Goal: Information Seeking & Learning: Learn about a topic

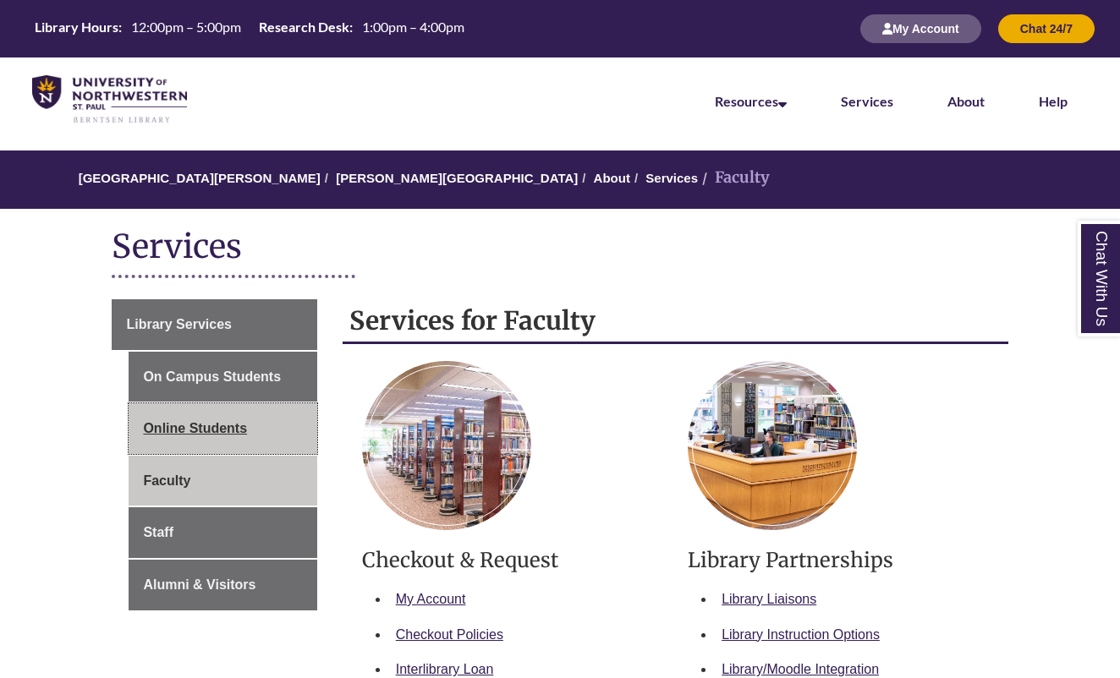
click at [216, 429] on link "Online Students" at bounding box center [223, 429] width 188 height 51
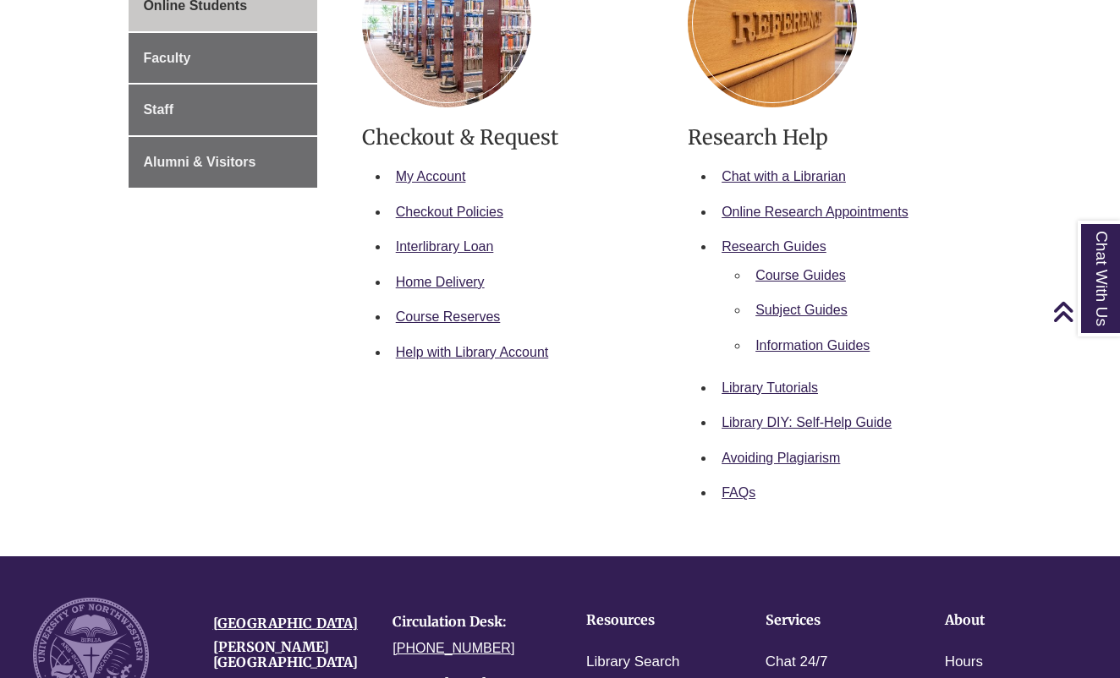
scroll to position [277, 0]
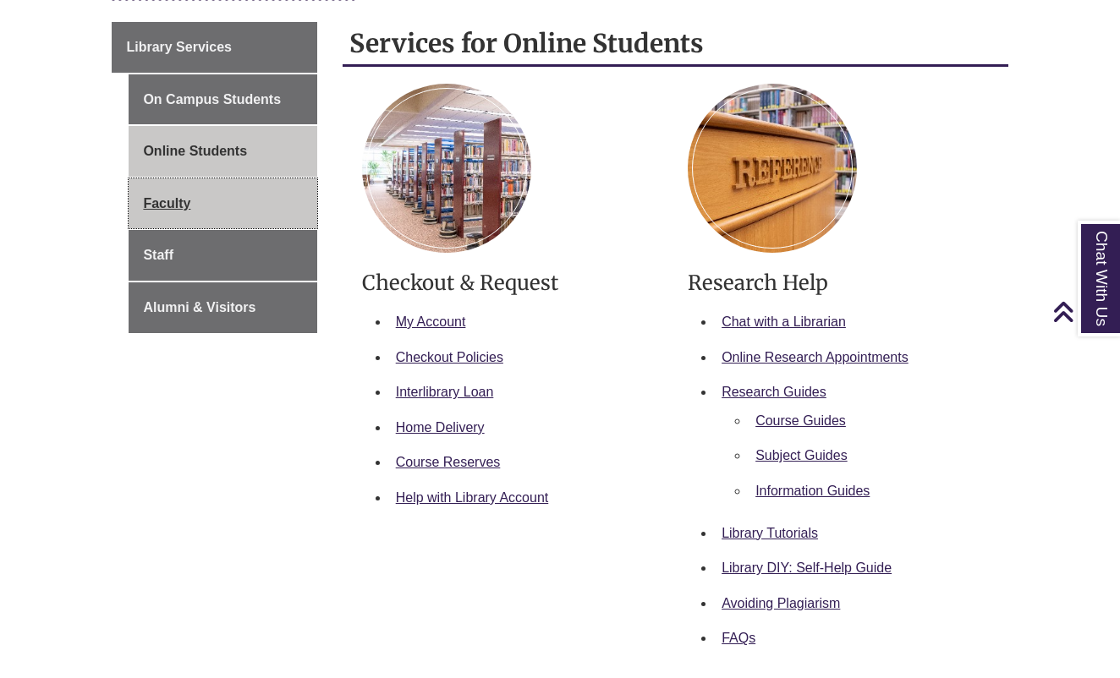
click at [163, 211] on link "Faculty" at bounding box center [223, 203] width 188 height 51
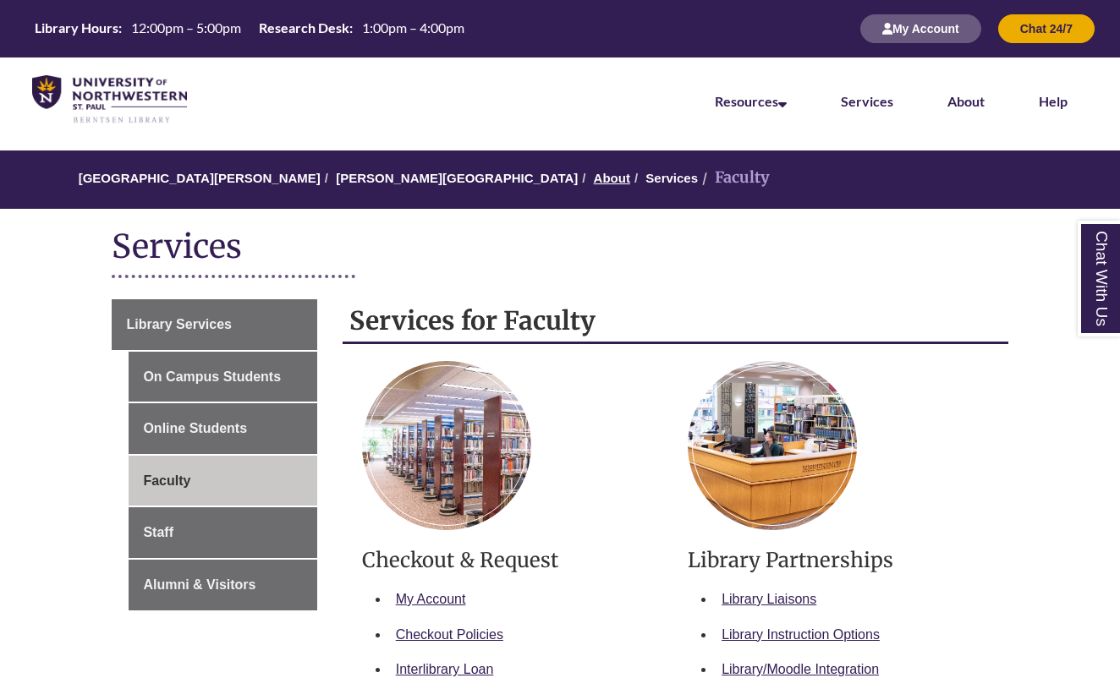
click at [594, 171] on link "About" at bounding box center [612, 178] width 36 height 14
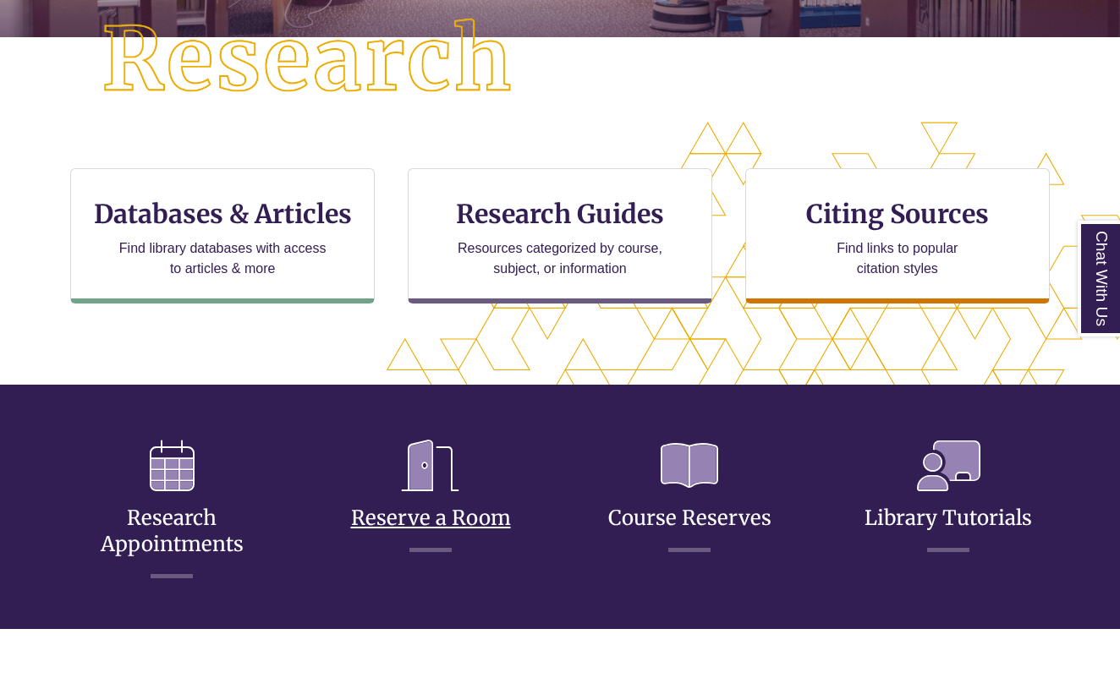
scroll to position [495, 0]
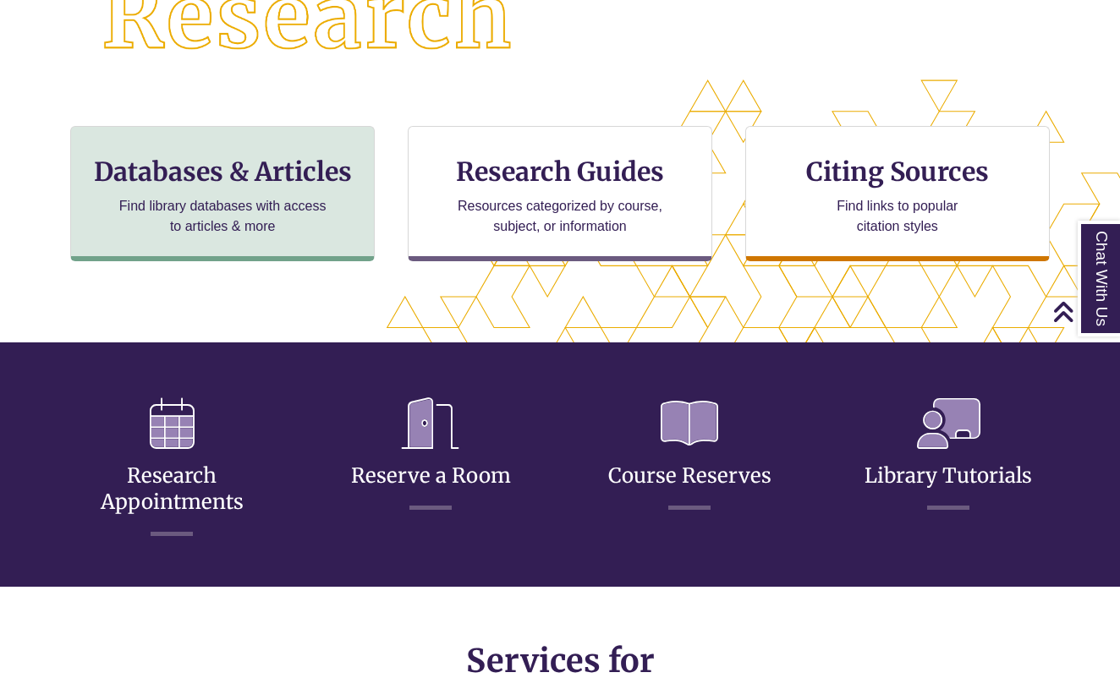
click at [211, 196] on p "Find library databases with access to articles & more" at bounding box center [223, 216] width 221 height 41
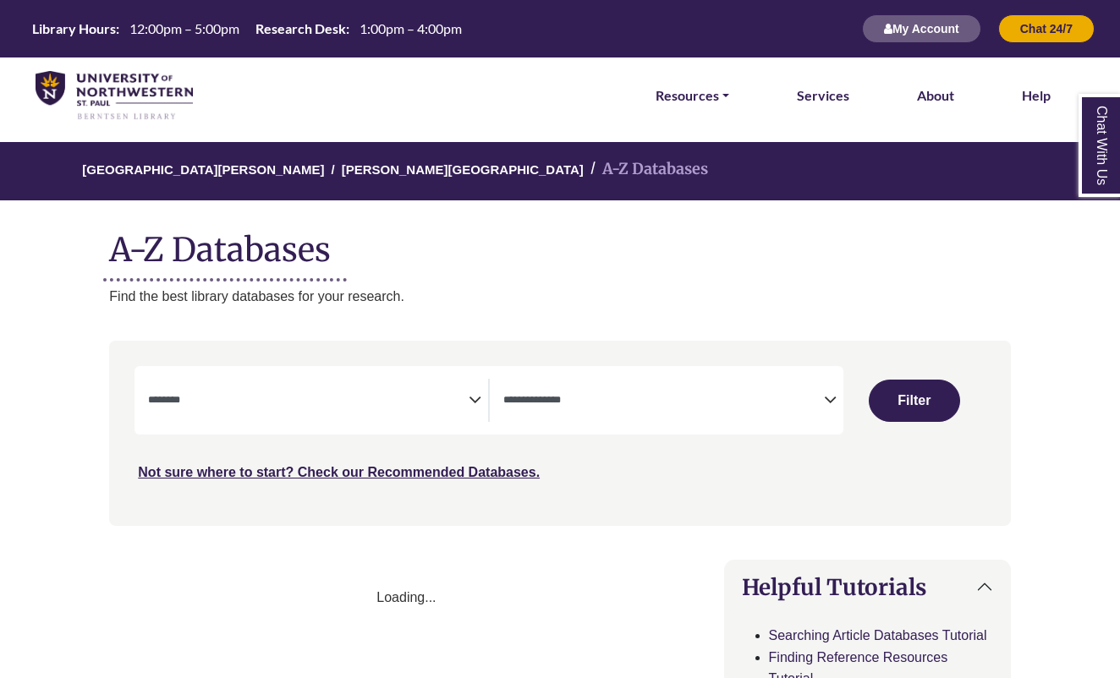
select select "Database Subject Filter"
select select "Database Types Filter"
select select "Database Subject Filter"
select select "Database Types Filter"
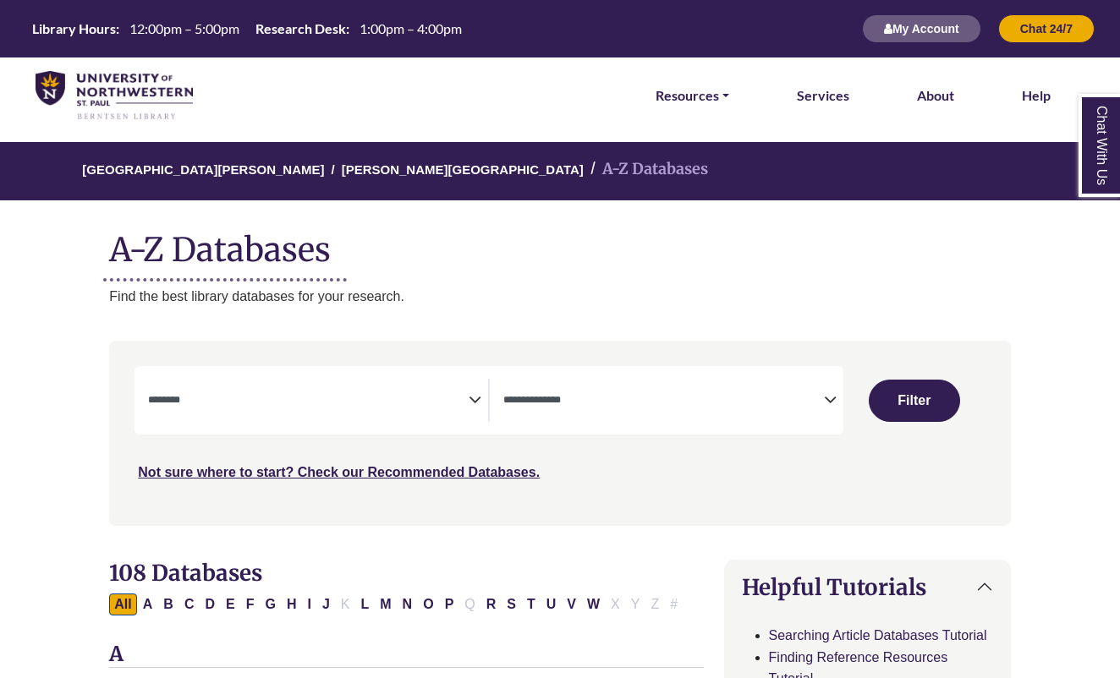
click at [341, 399] on textarea "Search" at bounding box center [308, 402] width 321 height 14
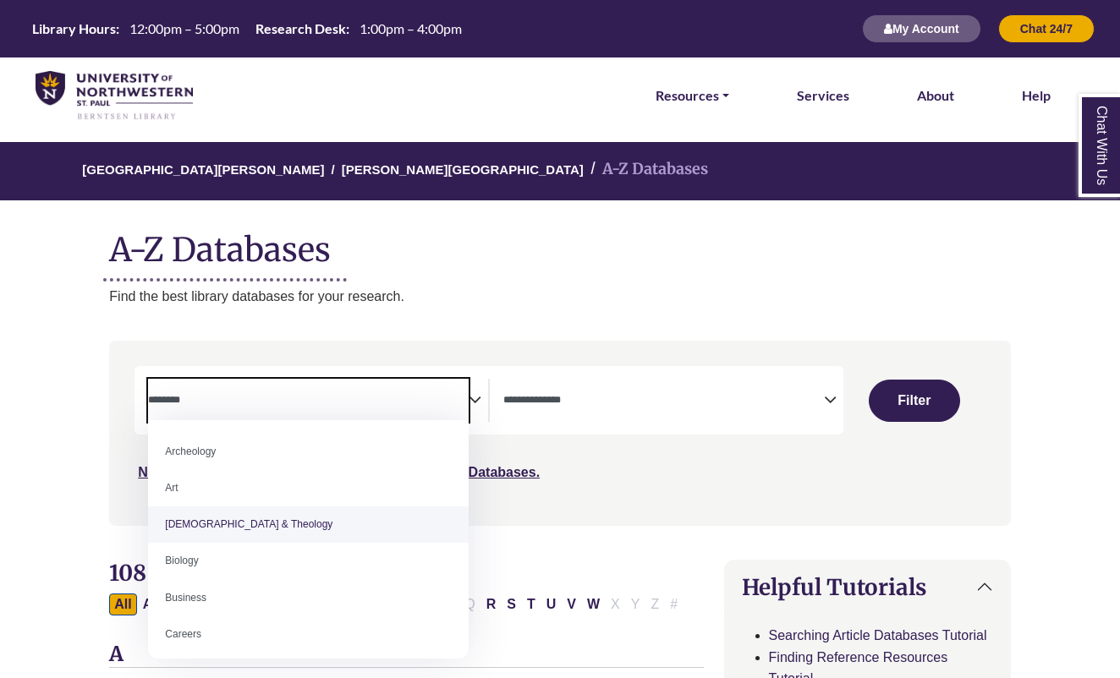
select select "*****"
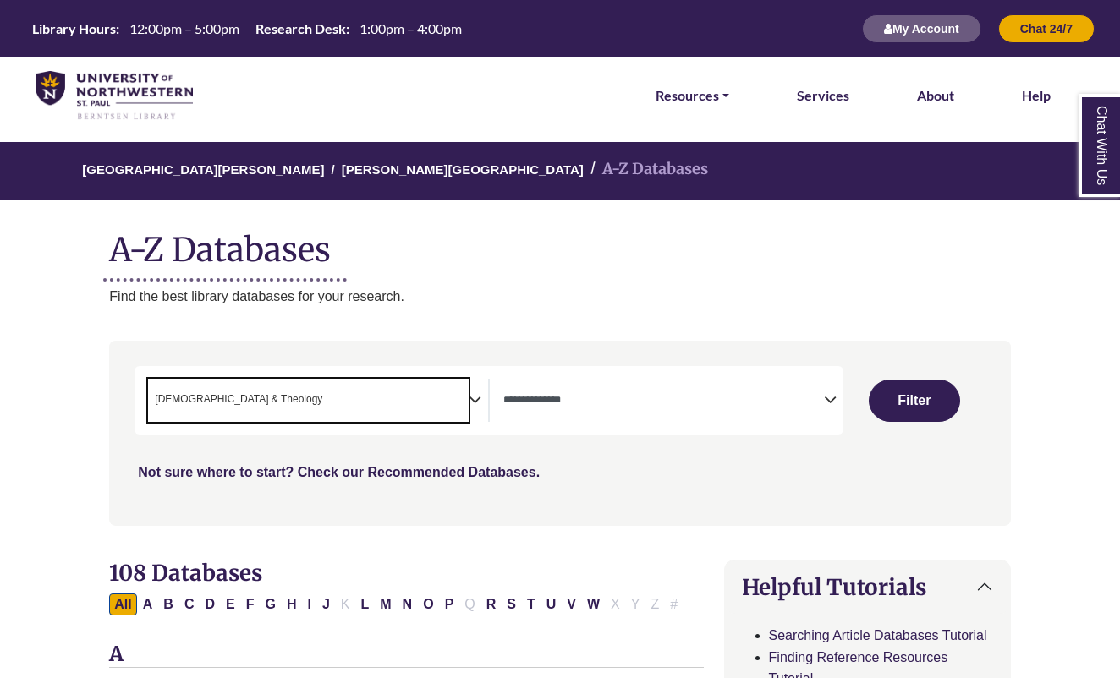
click at [588, 406] on textarea "Search" at bounding box center [663, 402] width 321 height 14
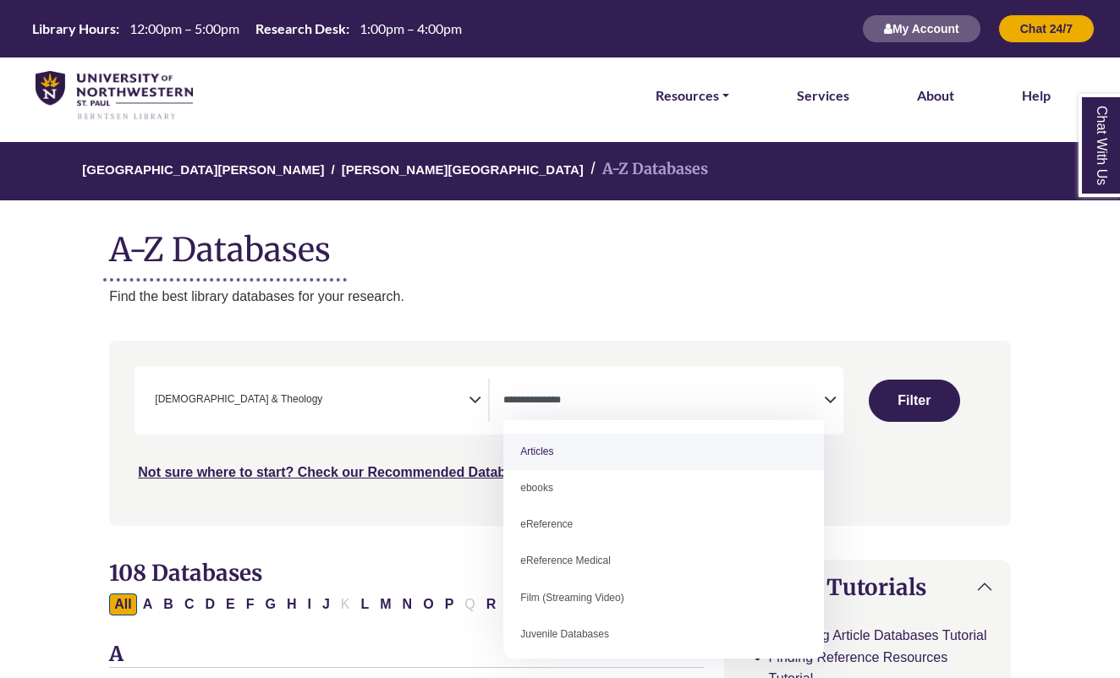
select select "*****"
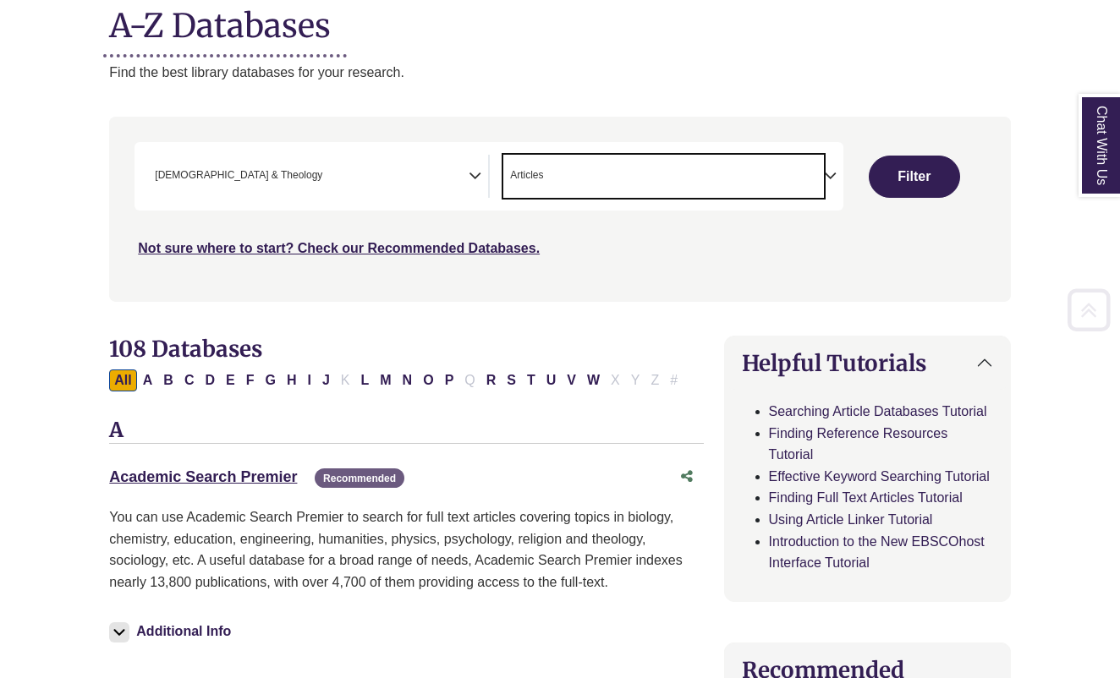
scroll to position [225, 0]
click at [917, 167] on button "Filter" at bounding box center [914, 176] width 91 height 42
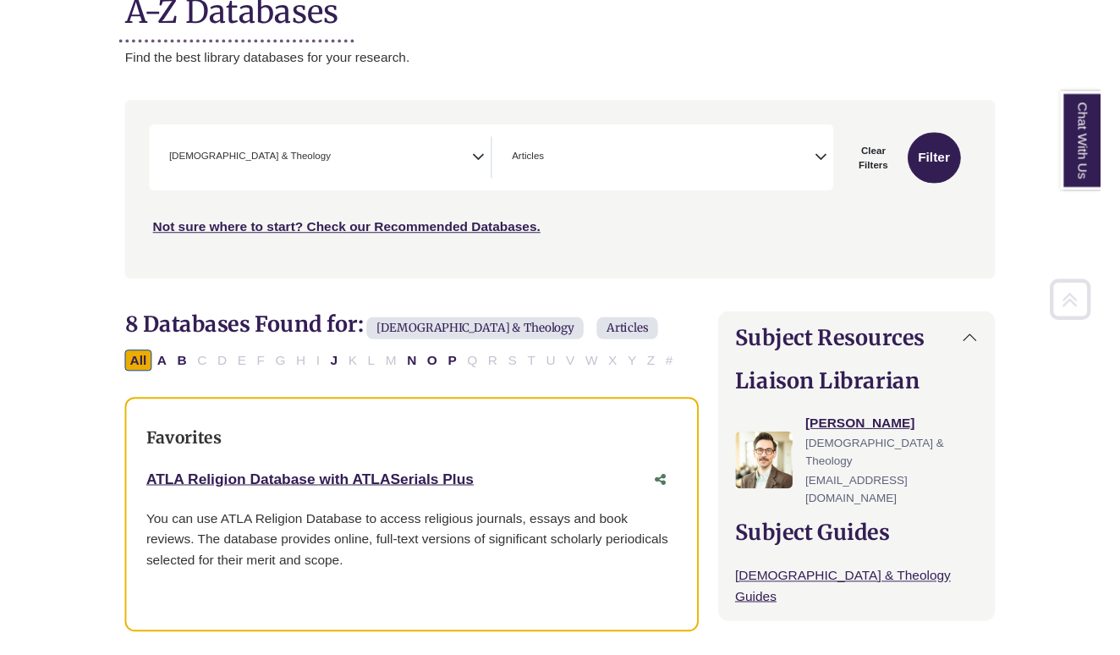
scroll to position [249, 0]
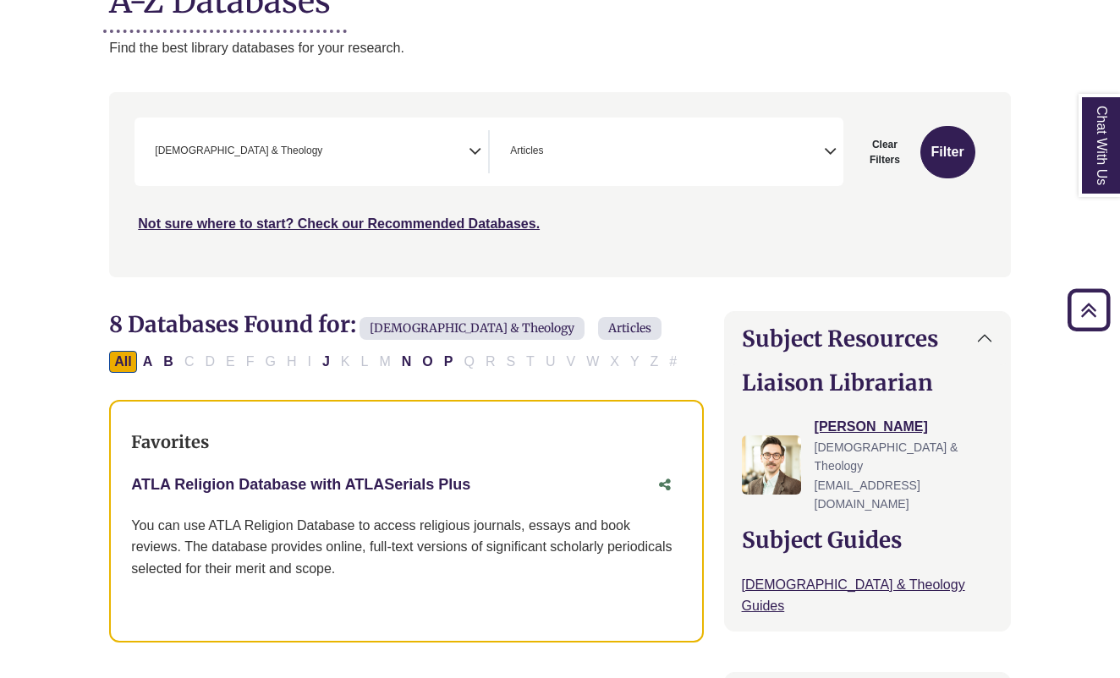
click at [334, 483] on link "ATLA Religion Database with ATLASerials Plus This link opens in a new window" at bounding box center [300, 484] width 339 height 17
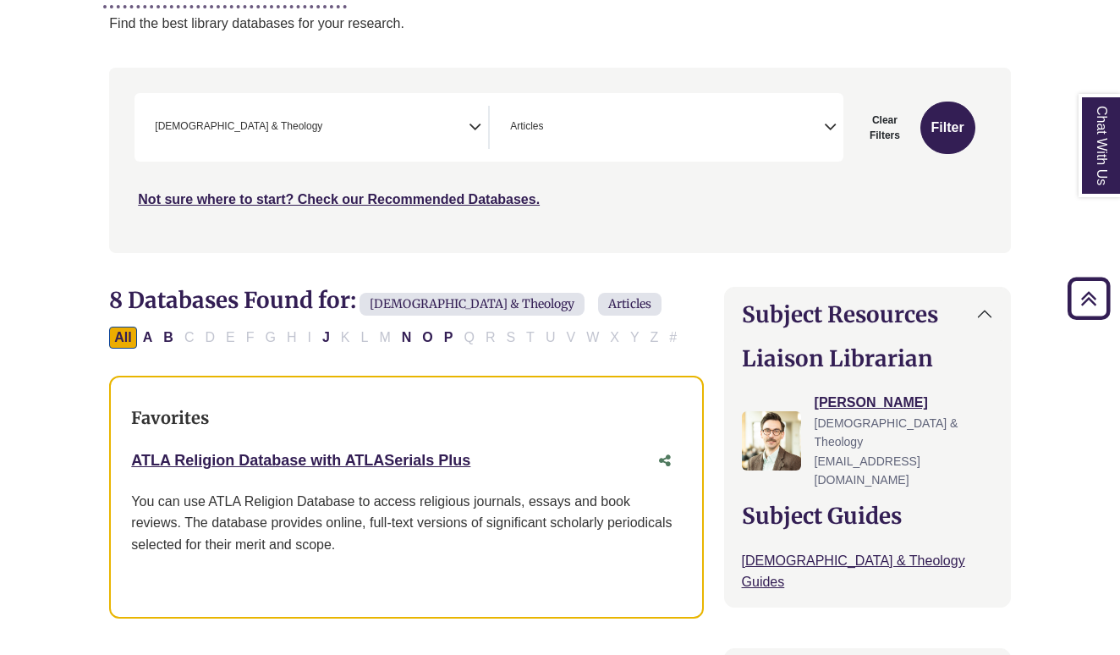
scroll to position [277, 0]
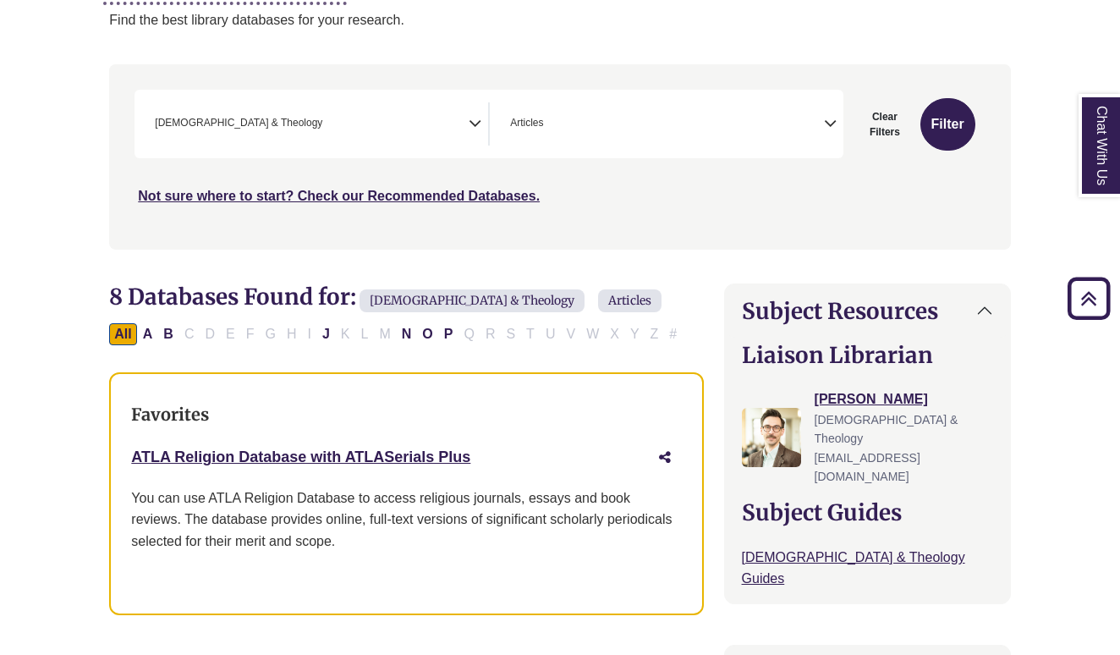
click at [661, 453] on icon "Share this database" at bounding box center [665, 457] width 12 height 14
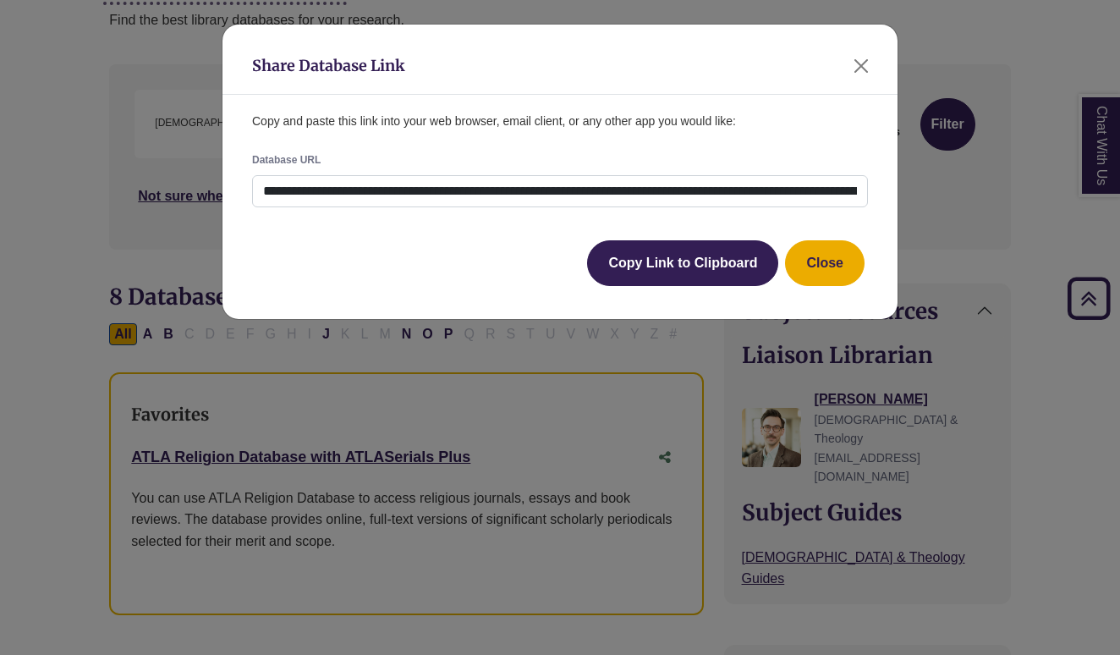
click at [549, 432] on div "**********" at bounding box center [560, 327] width 1120 height 655
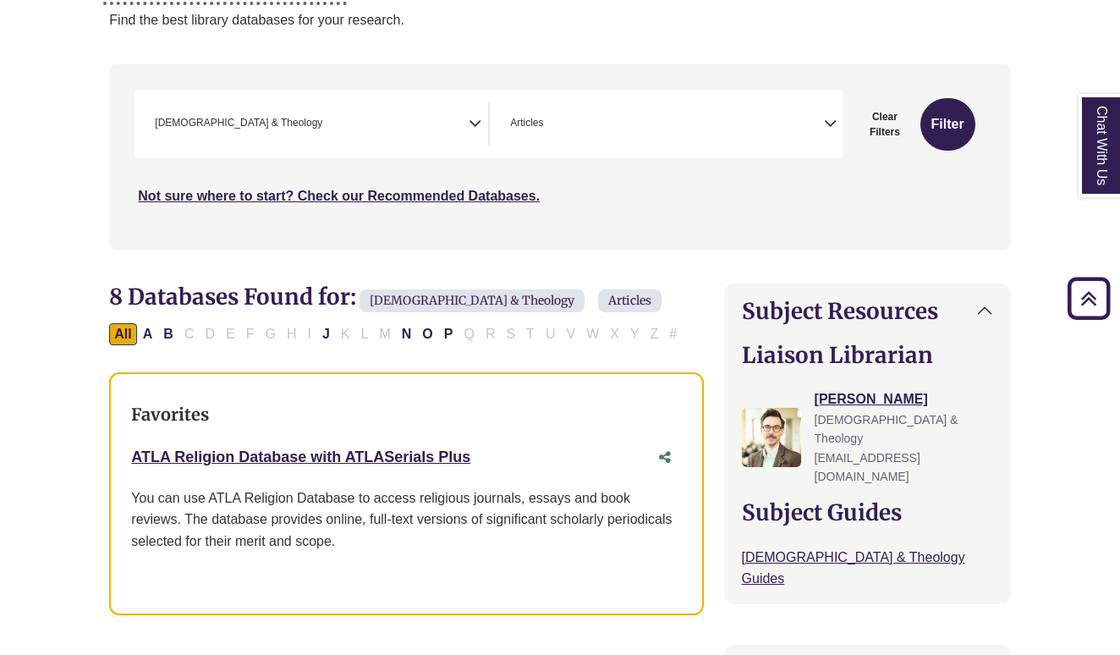
click at [398, 435] on div "Favorites ATLA Religion Database with ATLASerials Plus This link opens in a new…" at bounding box center [406, 493] width 594 height 243
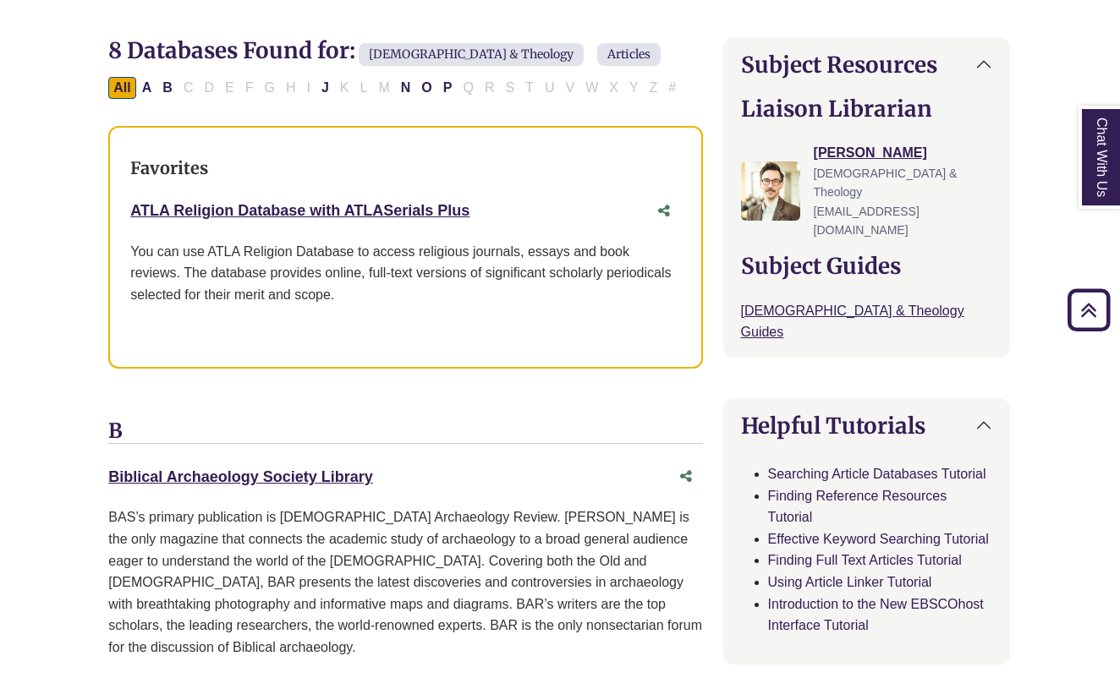
scroll to position [513, 1]
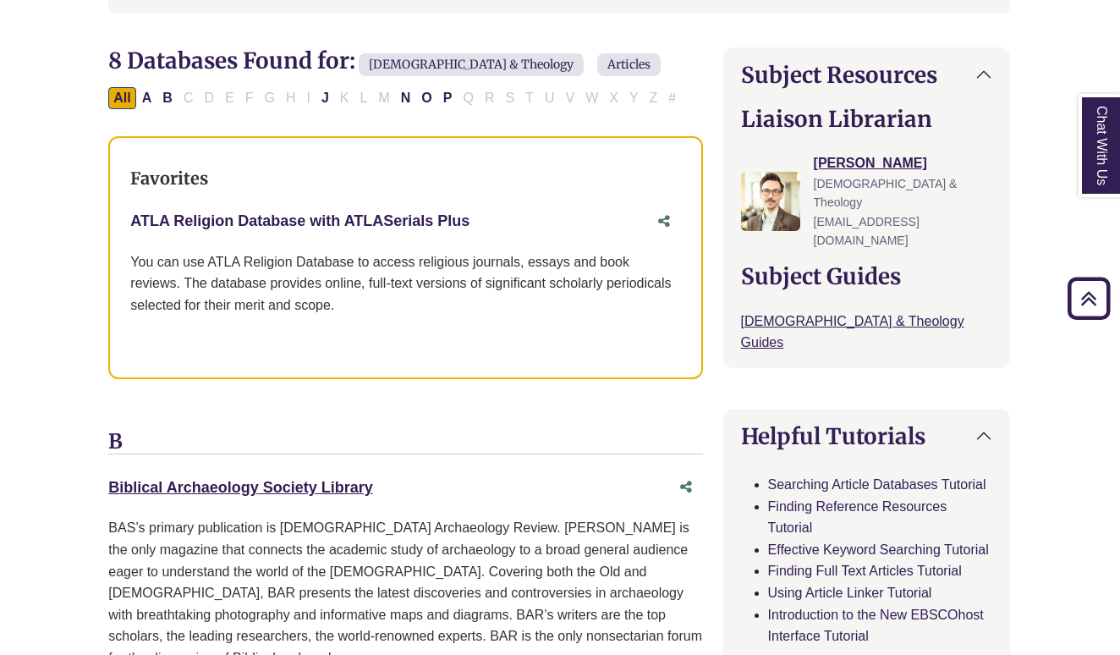
click at [230, 212] on link "ATLA Religion Database with ATLASerials Plus This link opens in a new window" at bounding box center [299, 220] width 339 height 17
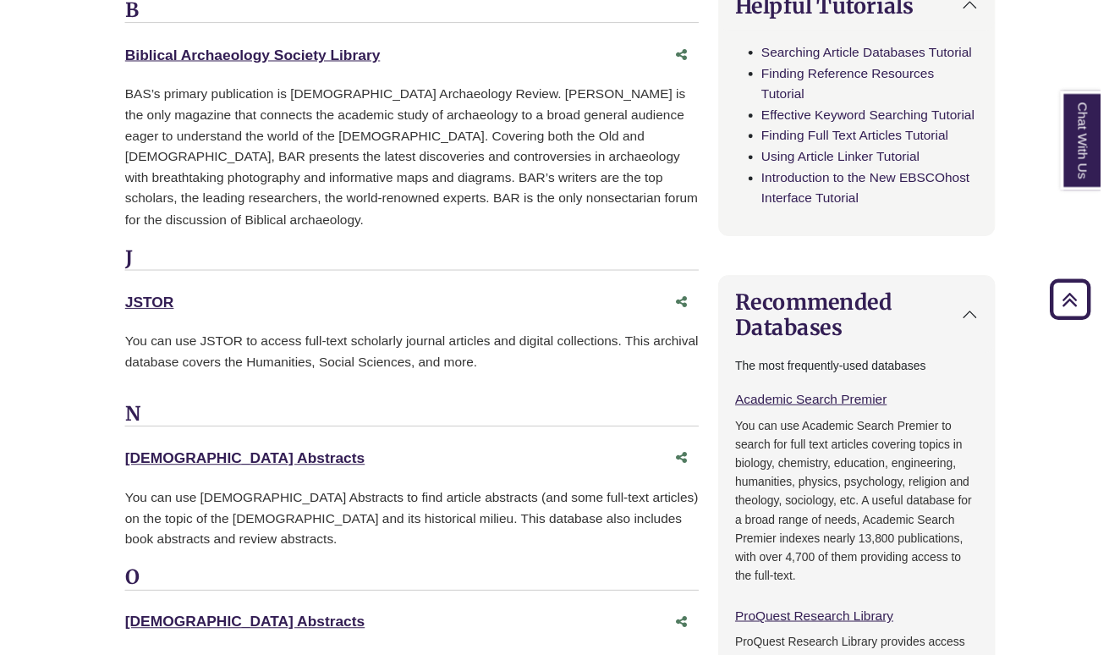
scroll to position [940, 0]
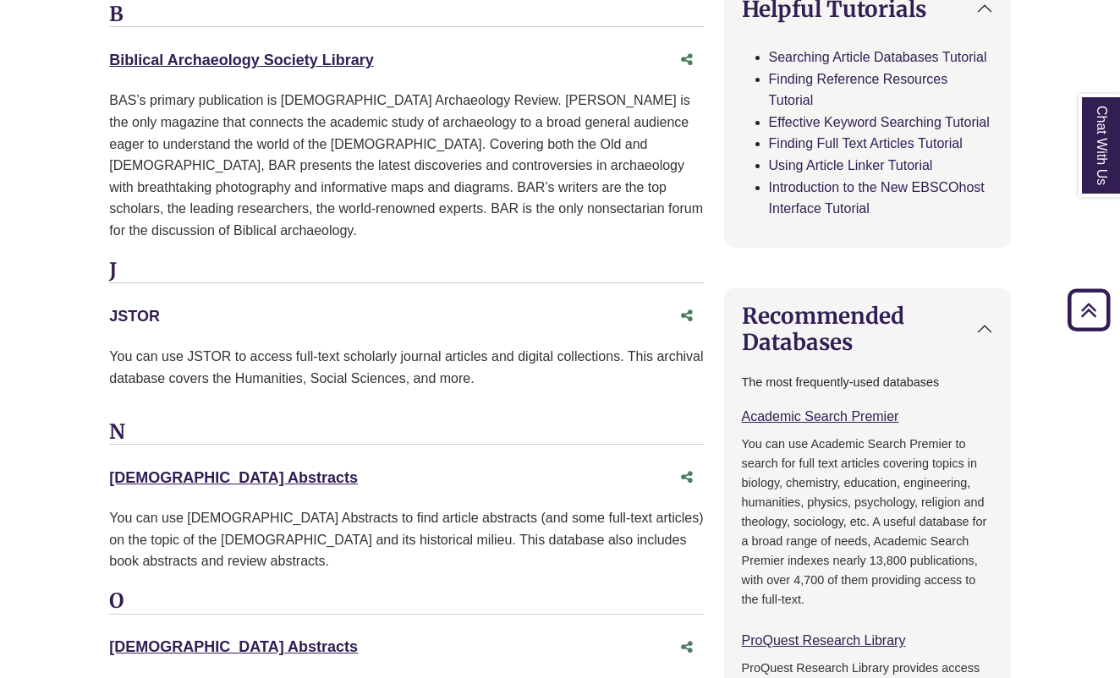
click at [131, 308] on link "JSTOR This link opens in a new window" at bounding box center [134, 316] width 51 height 17
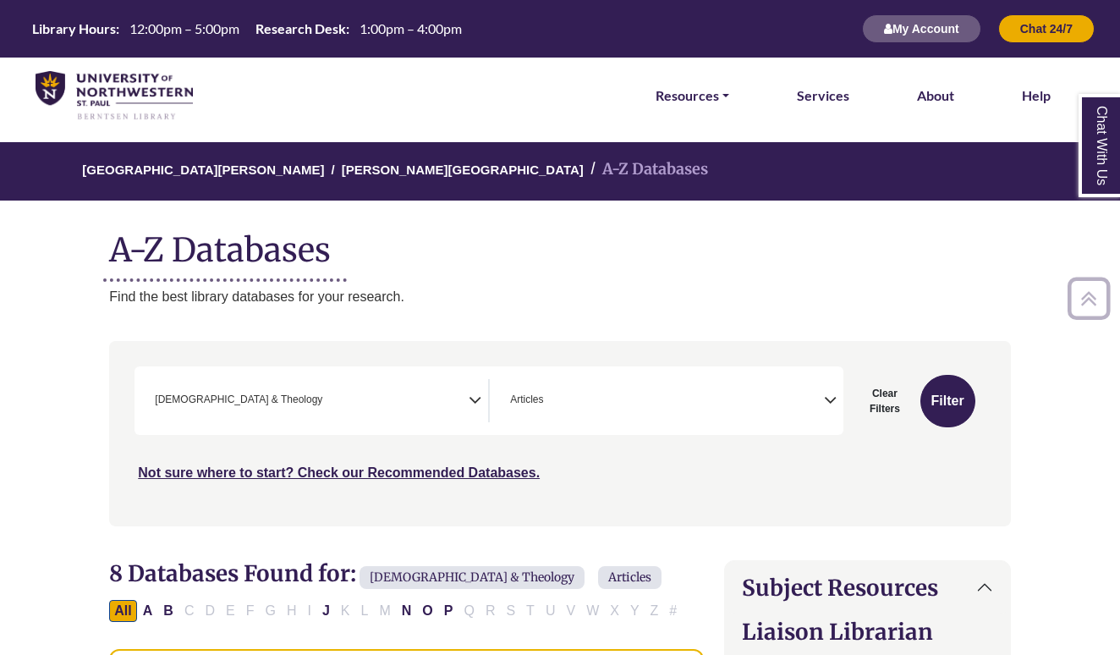
scroll to position [0, 0]
click at [556, 393] on span "× Articles" at bounding box center [663, 400] width 321 height 43
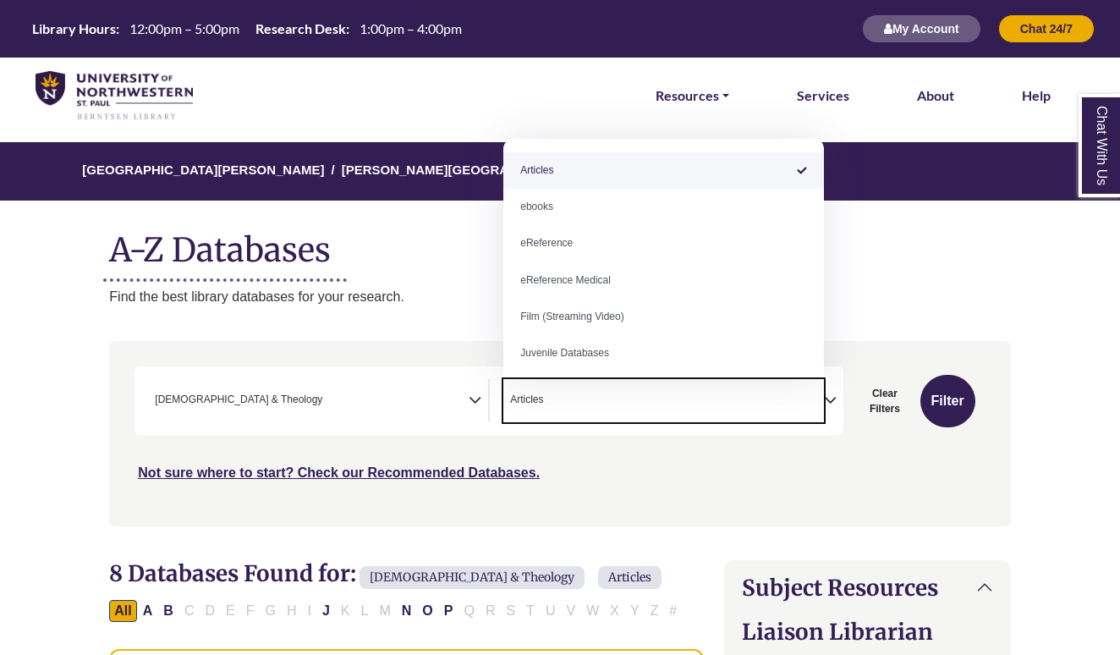
click at [671, 540] on div "**********" at bounding box center [559, 446] width 921 height 210
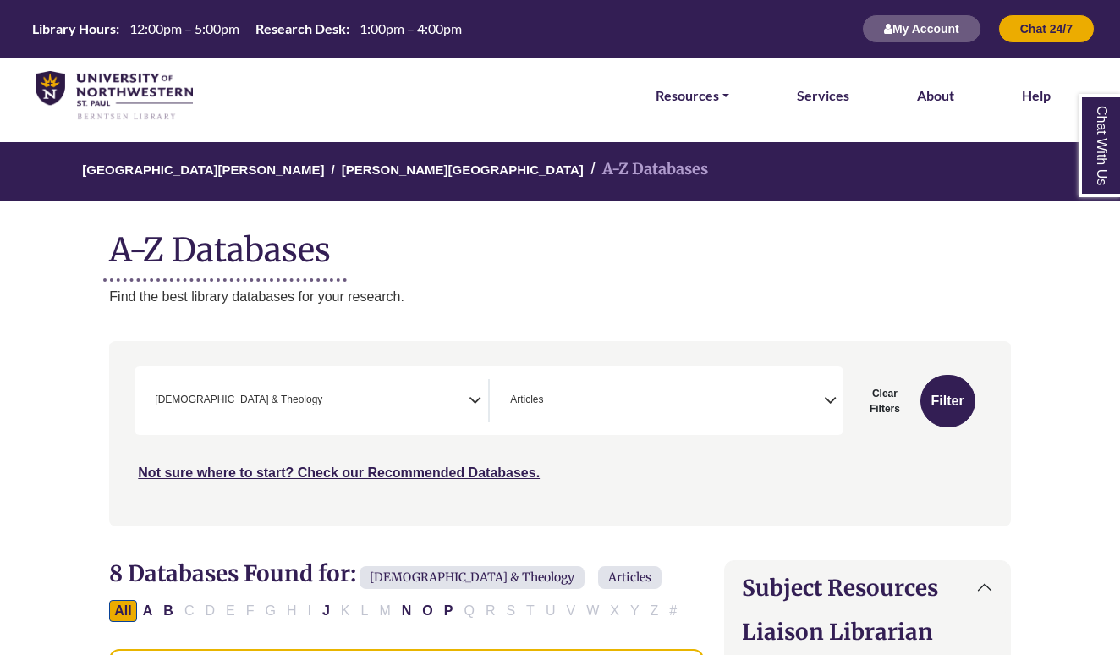
scroll to position [322, 0]
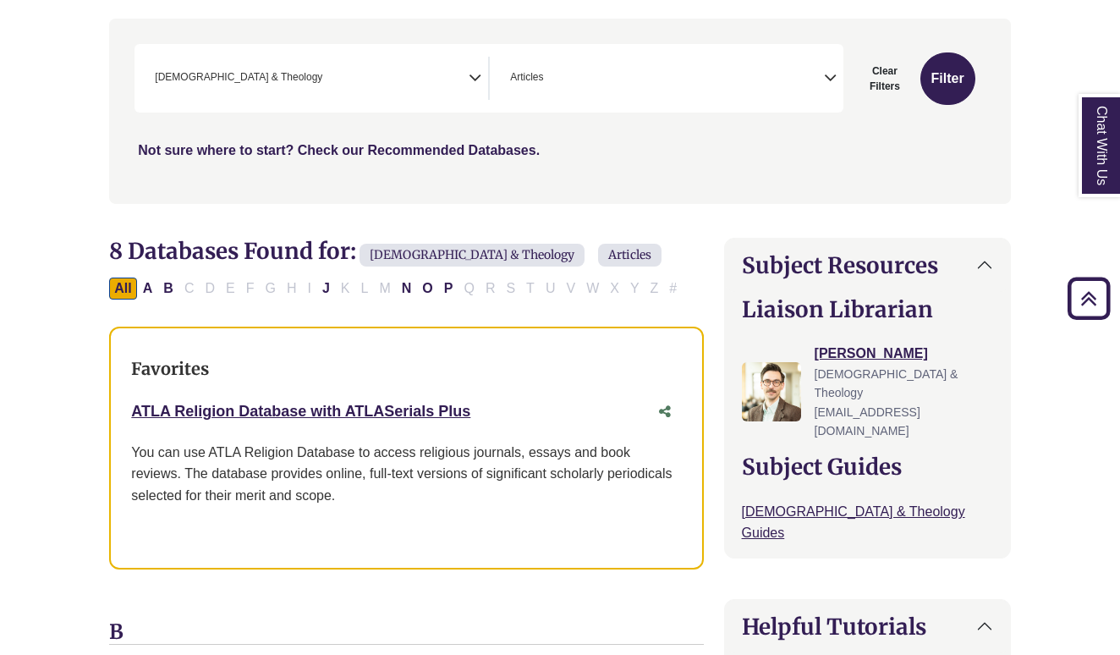
click at [354, 145] on link "Not sure where to start? Check our Recommended Databases." at bounding box center [339, 150] width 402 height 14
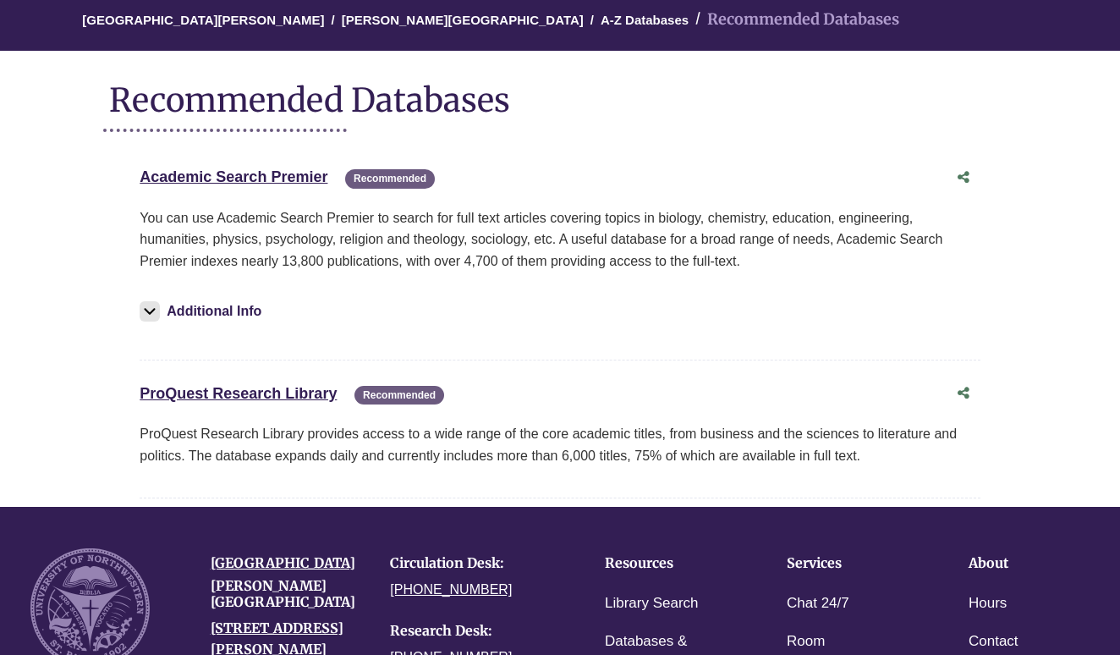
scroll to position [153, 0]
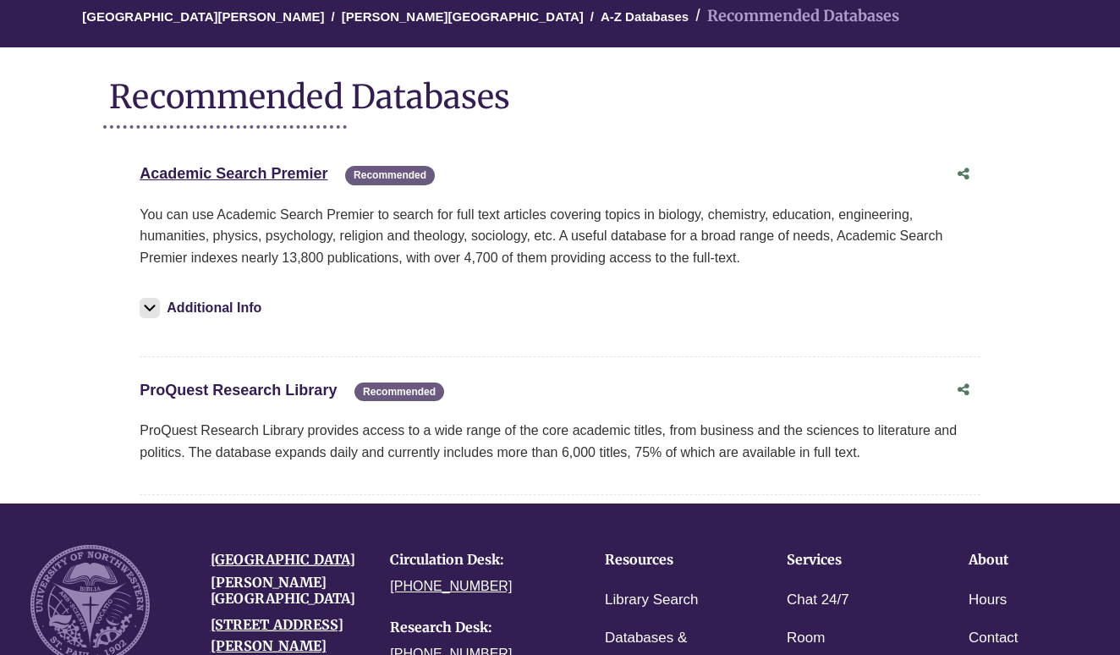
click at [270, 393] on link "ProQuest Research Library This link opens in a new window" at bounding box center [238, 390] width 197 height 17
click at [267, 171] on link "Academic Search Premier This link opens in a new window" at bounding box center [234, 173] width 188 height 17
